Goal: Task Accomplishment & Management: Manage account settings

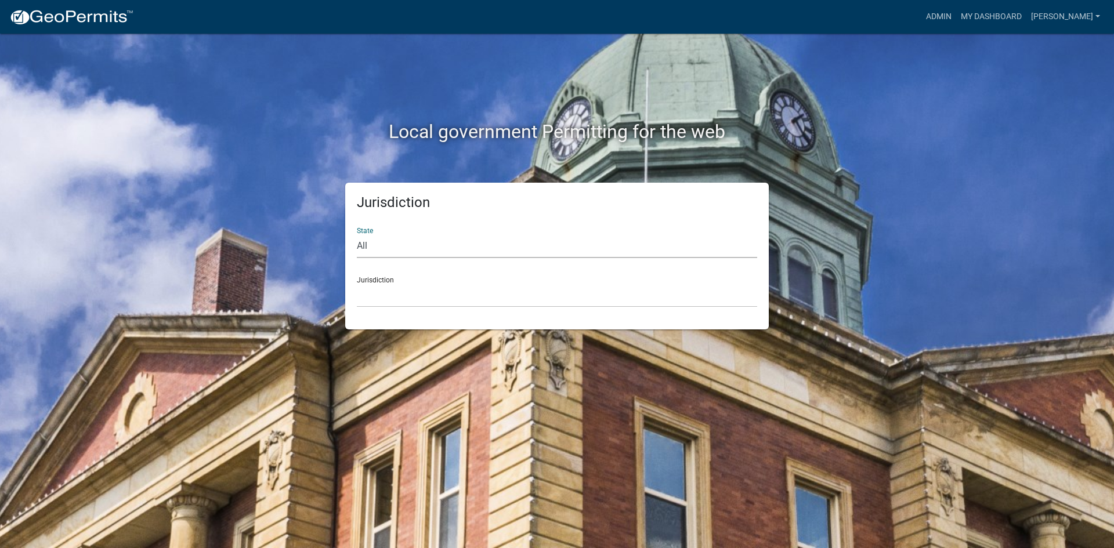
click at [396, 244] on select "All [US_STATE] [US_STATE] [US_STATE] [US_STATE] [US_STATE] [US_STATE] [US_STATE…" at bounding box center [557, 246] width 400 height 24
select select "[US_STATE]"
click at [357, 234] on select "All [US_STATE] [US_STATE] [US_STATE] [US_STATE] [US_STATE] [US_STATE] [US_STATE…" at bounding box center [557, 246] width 400 height 24
click at [374, 299] on select "[GEOGRAPHIC_DATA], [US_STATE] [GEOGRAPHIC_DATA], [US_STATE] [GEOGRAPHIC_DATA], …" at bounding box center [557, 296] width 400 height 24
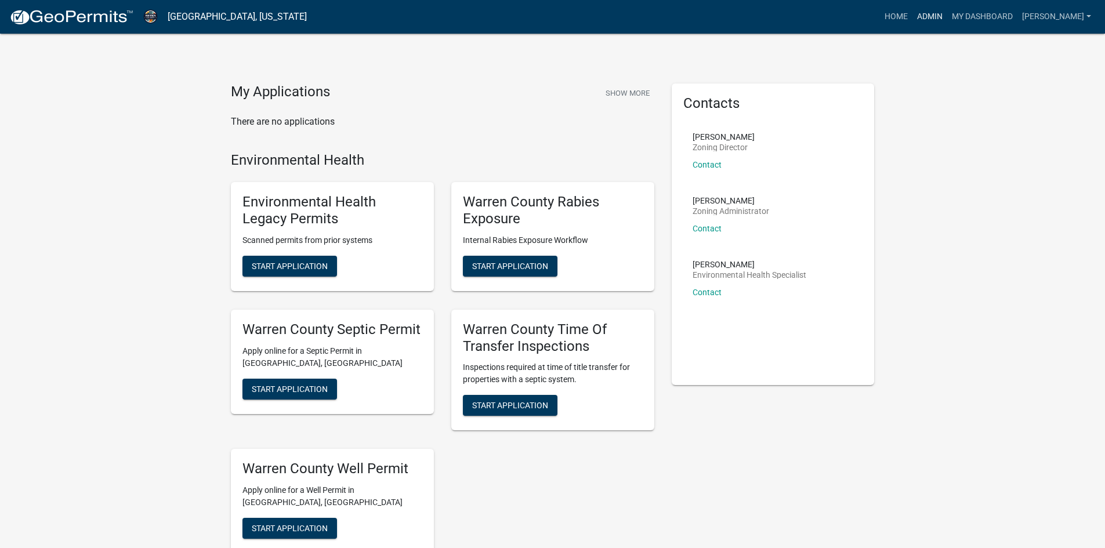
click at [933, 19] on link "Admin" at bounding box center [929, 17] width 35 height 22
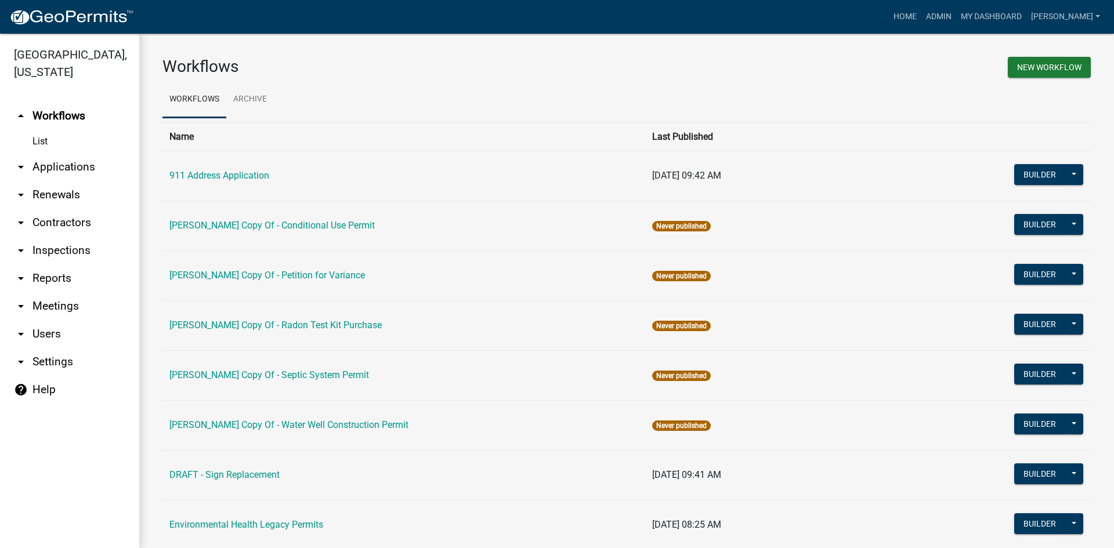
click at [19, 271] on icon "arrow_drop_down" at bounding box center [21, 278] width 14 height 14
select select "0: null"
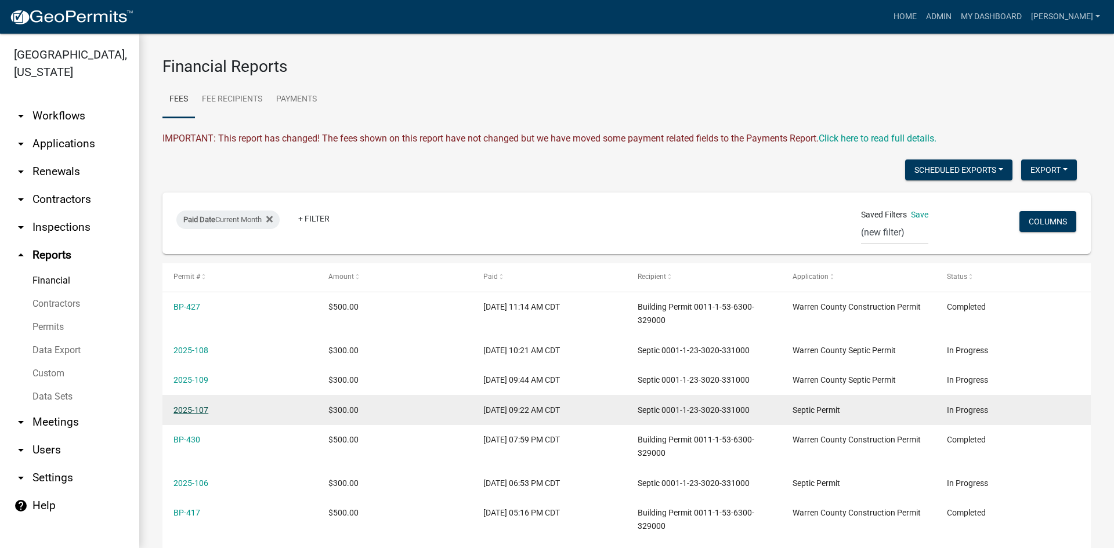
click at [179, 408] on link "2025-107" at bounding box center [190, 409] width 35 height 9
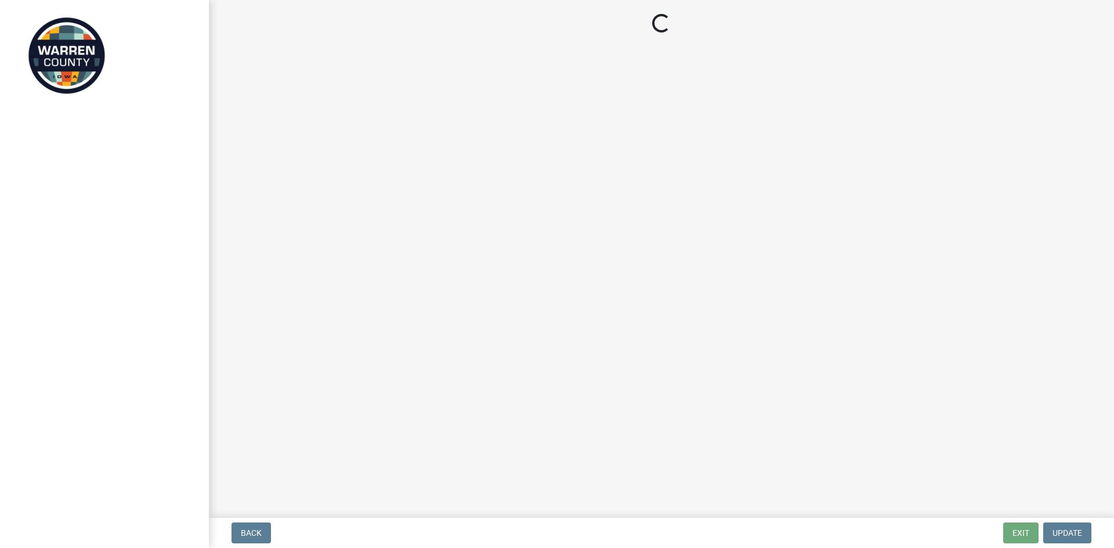
select select "a5eedaef-bc64-4201-b33b-3ad5aee653d9"
select select "d1e22d4f-68e7-4e9d-8701-604dd084f30f"
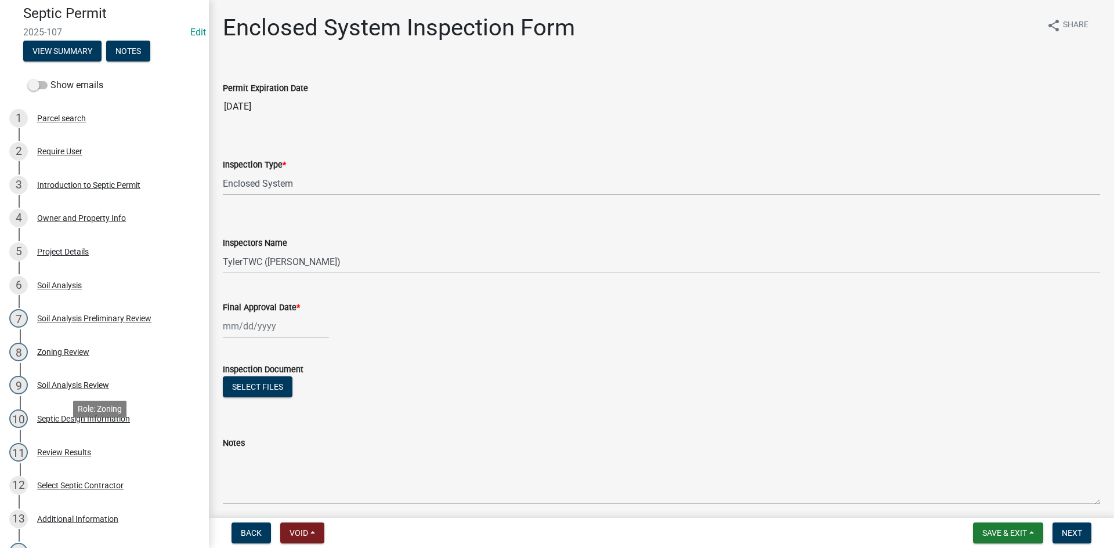
scroll to position [406, 0]
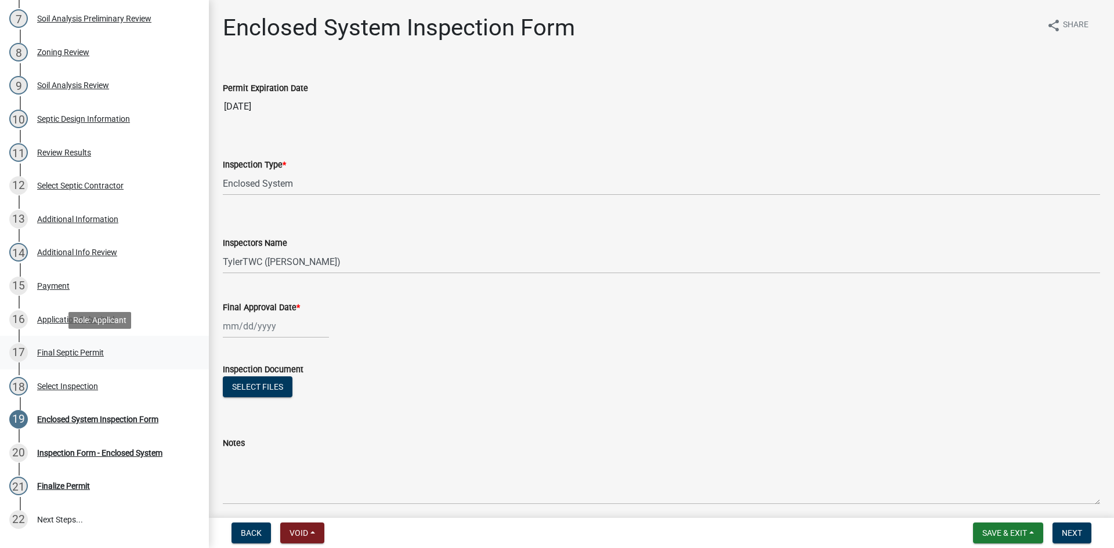
click at [63, 350] on div "Final Septic Permit" at bounding box center [70, 353] width 67 height 8
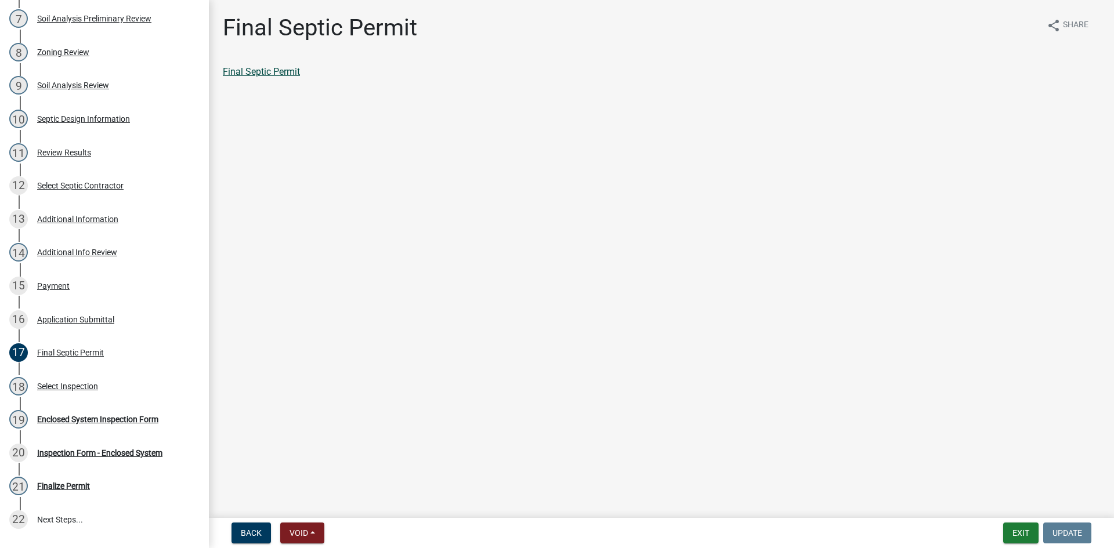
click at [270, 72] on link "Final Septic Permit" at bounding box center [261, 71] width 77 height 11
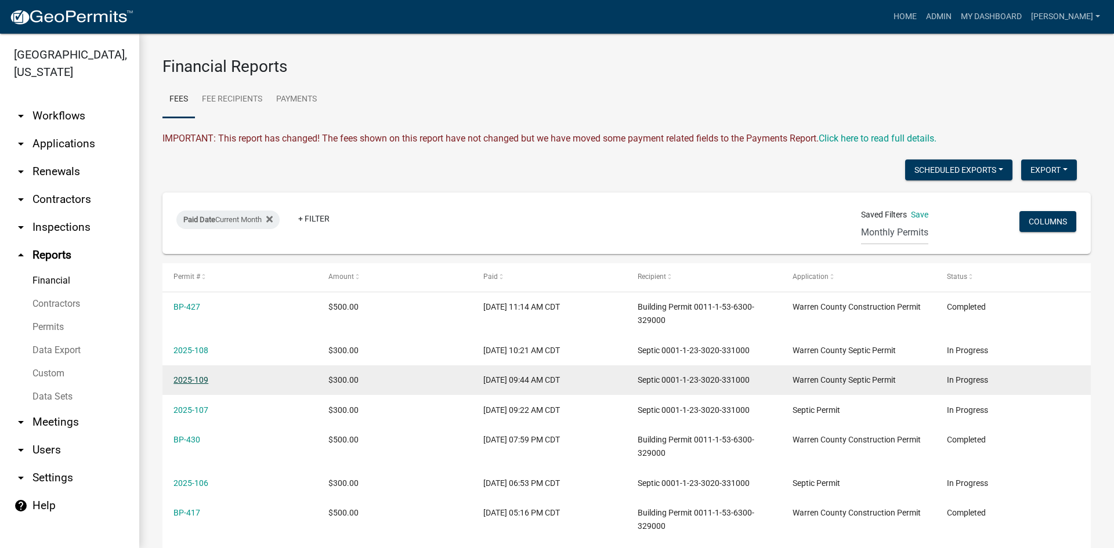
click at [180, 380] on link "2025-109" at bounding box center [190, 379] width 35 height 9
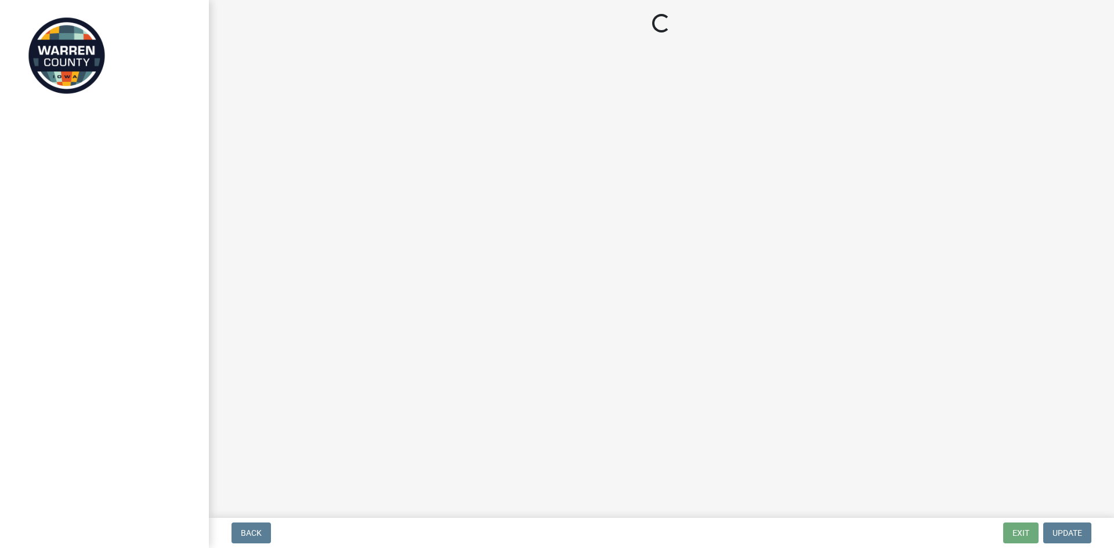
select select "a5eedaef-bc64-4201-b33b-3ad5aee653d9"
select select "d1e22d4f-68e7-4e9d-8701-604dd084f30f"
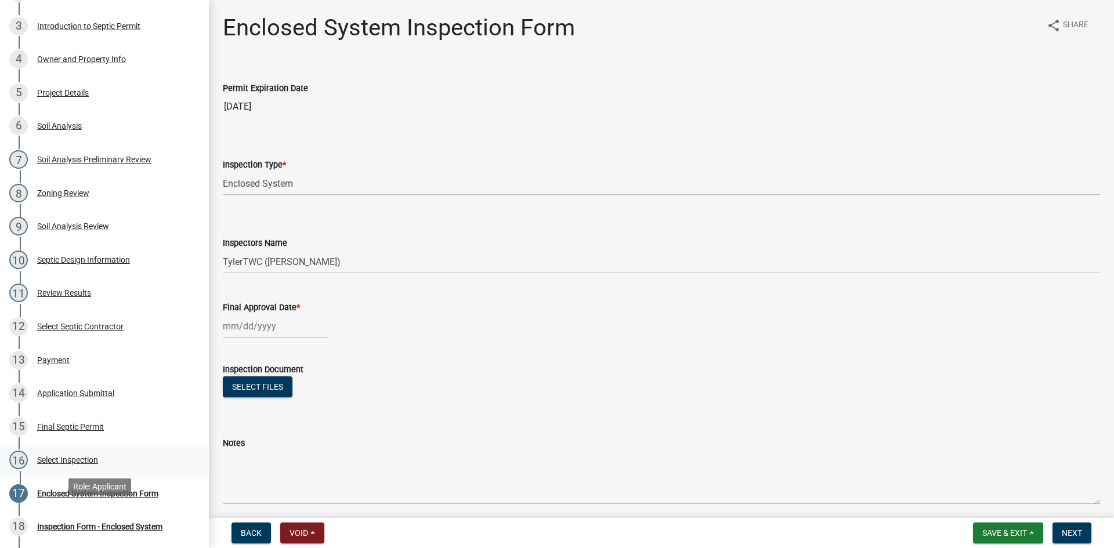
scroll to position [290, 0]
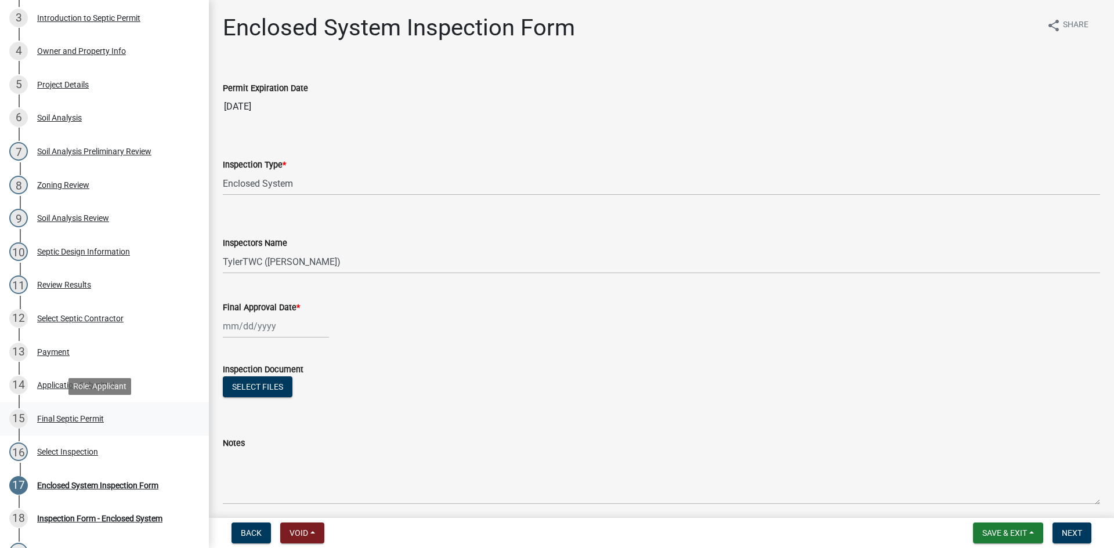
click at [58, 421] on div "Final Septic Permit" at bounding box center [70, 419] width 67 height 8
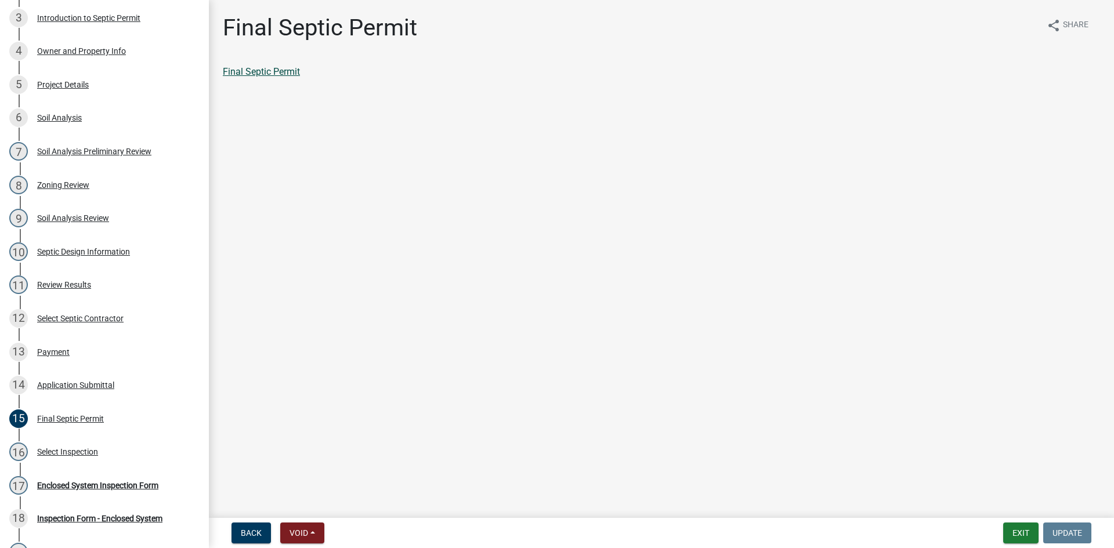
click at [259, 75] on link "Final Septic Permit" at bounding box center [261, 71] width 77 height 11
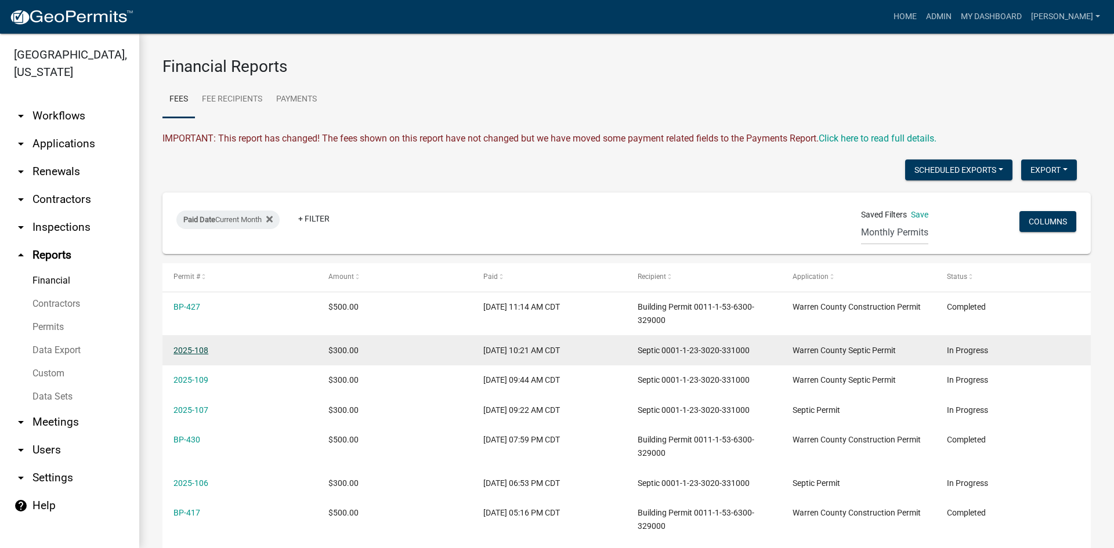
click at [187, 347] on link "2025-108" at bounding box center [190, 350] width 35 height 9
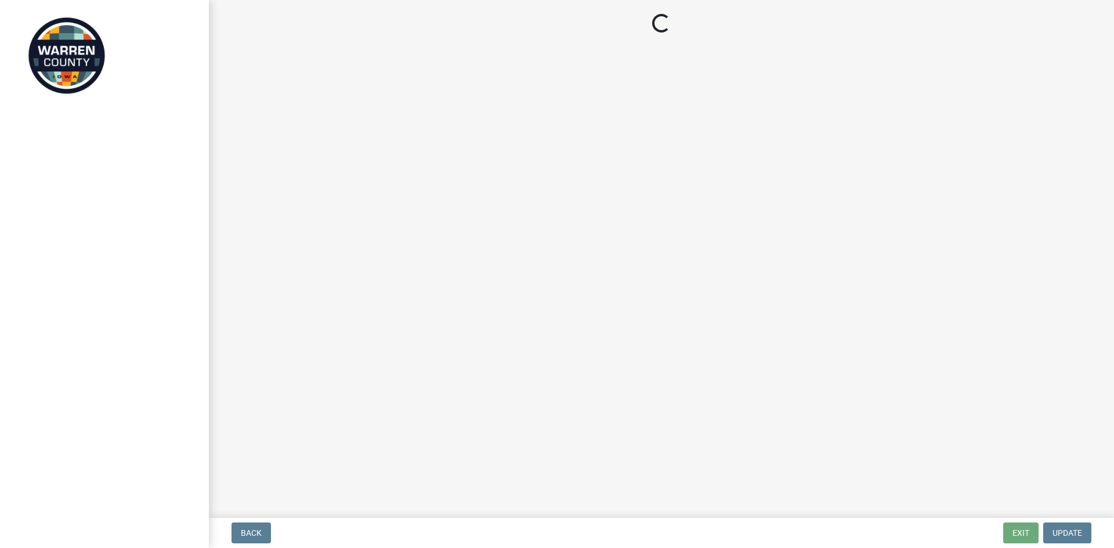
select select "c292f160-73c7-443c-9b26-d074e32445b8"
select select "d1e22d4f-68e7-4e9d-8701-604dd084f30f"
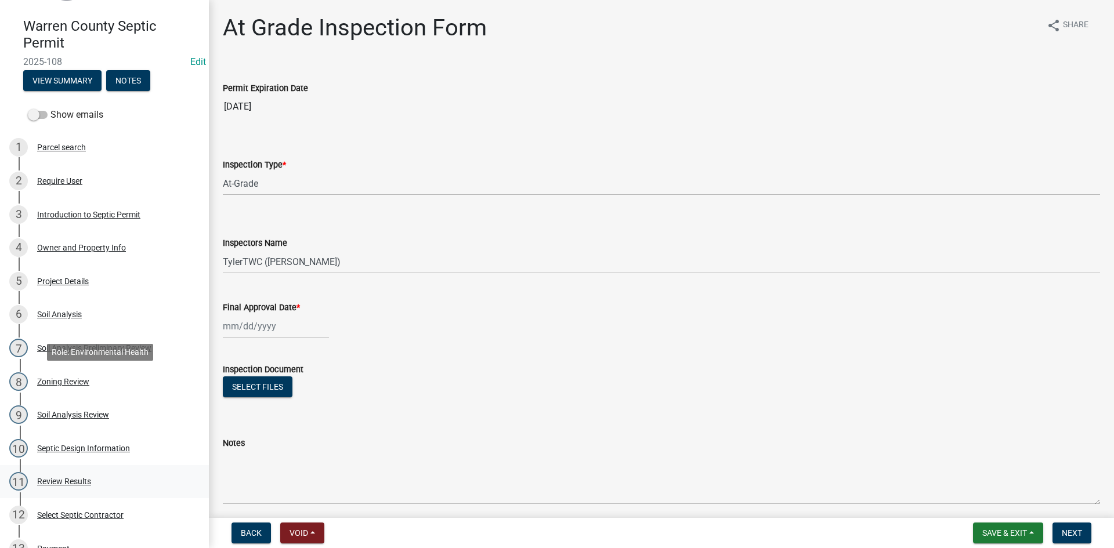
scroll to position [290, 0]
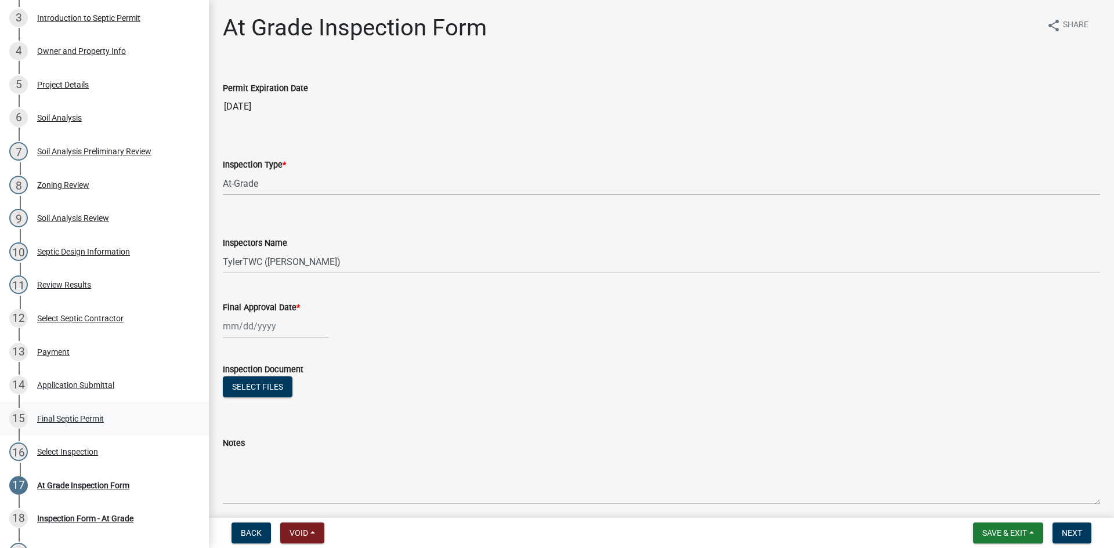
click at [46, 422] on div "Final Septic Permit" at bounding box center [70, 419] width 67 height 8
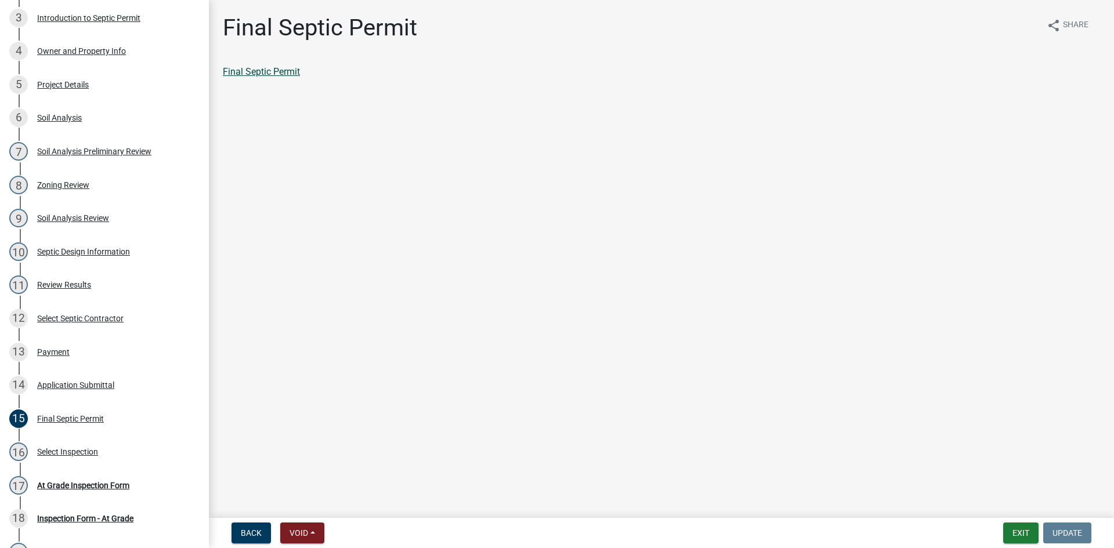
click at [271, 73] on link "Final Septic Permit" at bounding box center [261, 71] width 77 height 11
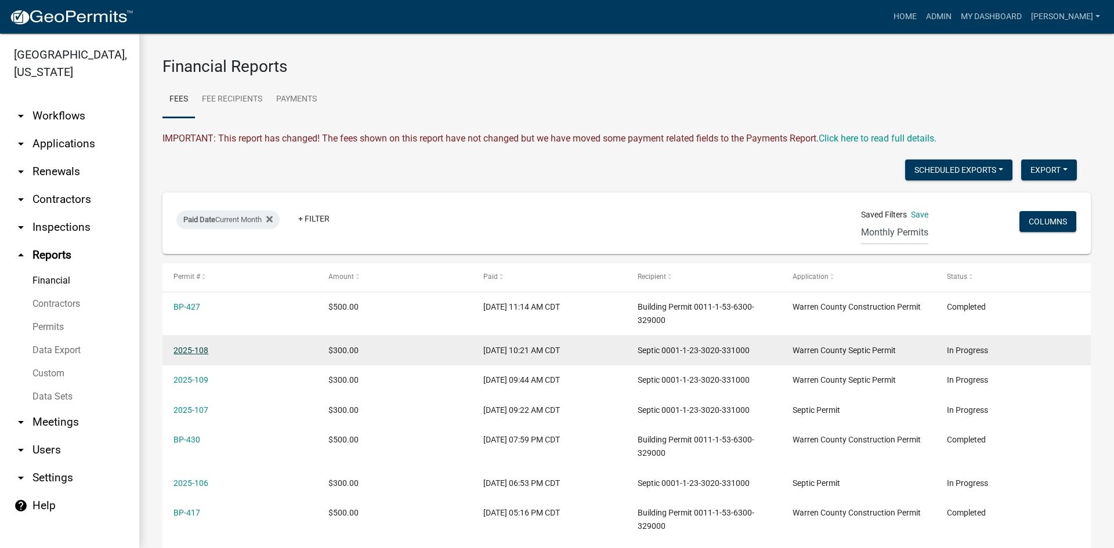
click at [197, 353] on link "2025-108" at bounding box center [190, 350] width 35 height 9
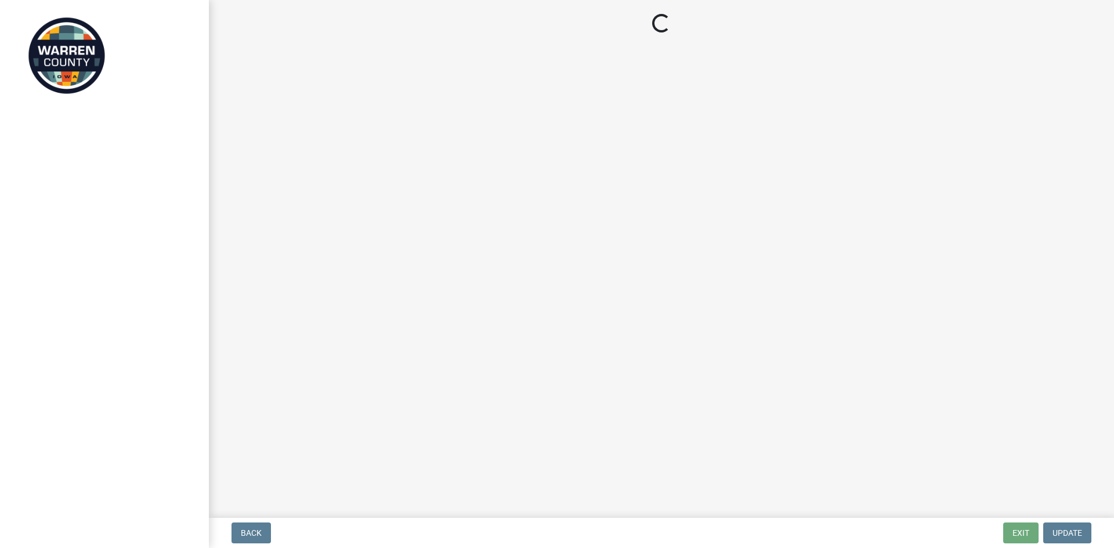
select select "c292f160-73c7-443c-9b26-d074e32445b8"
select select "d1e22d4f-68e7-4e9d-8701-604dd084f30f"
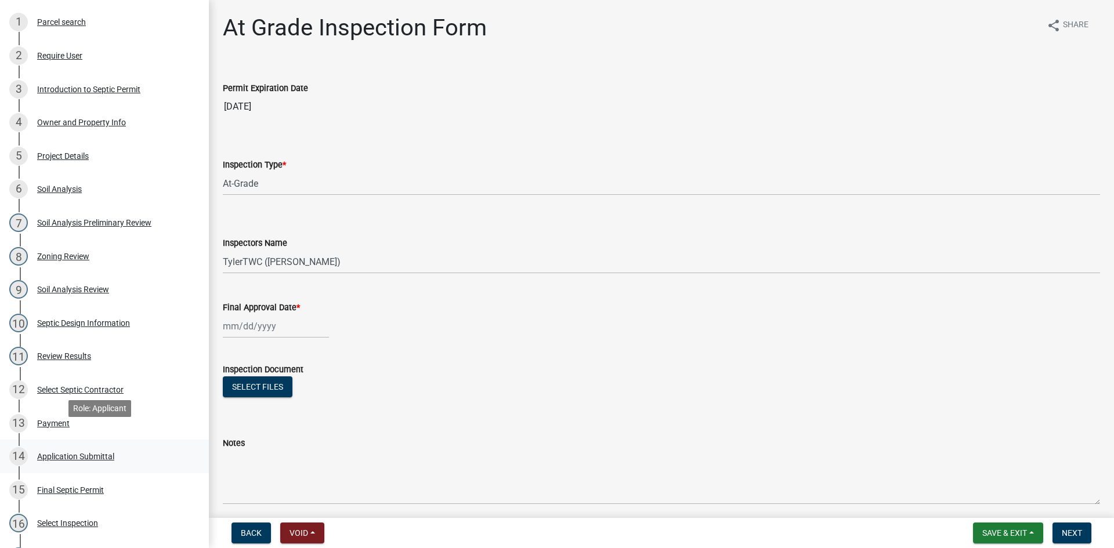
scroll to position [348, 0]
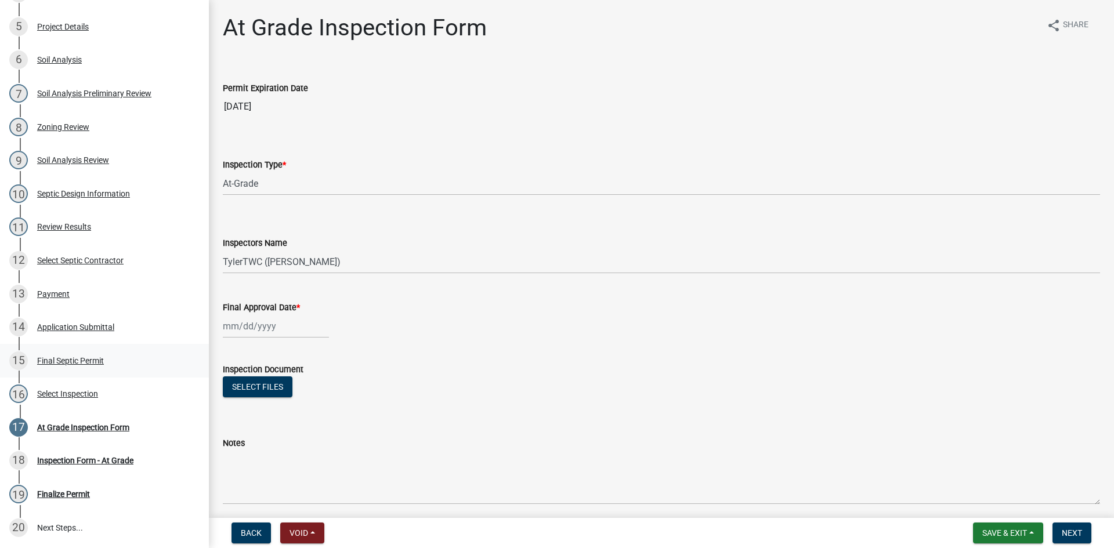
click at [74, 361] on div "Final Septic Permit" at bounding box center [70, 361] width 67 height 8
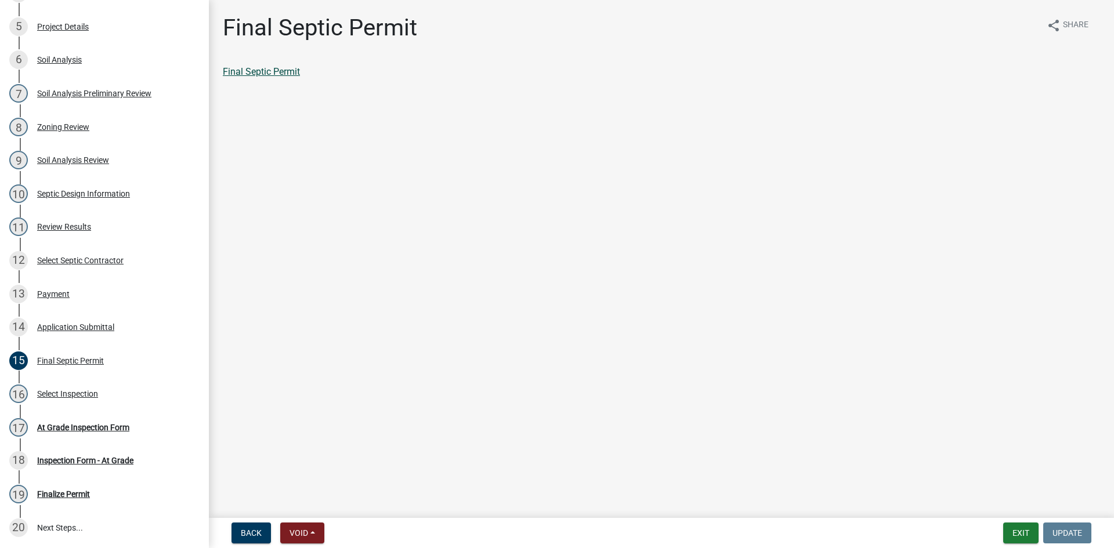
click at [281, 72] on link "Final Septic Permit" at bounding box center [261, 71] width 77 height 11
